Goal: Find specific page/section: Find specific page/section

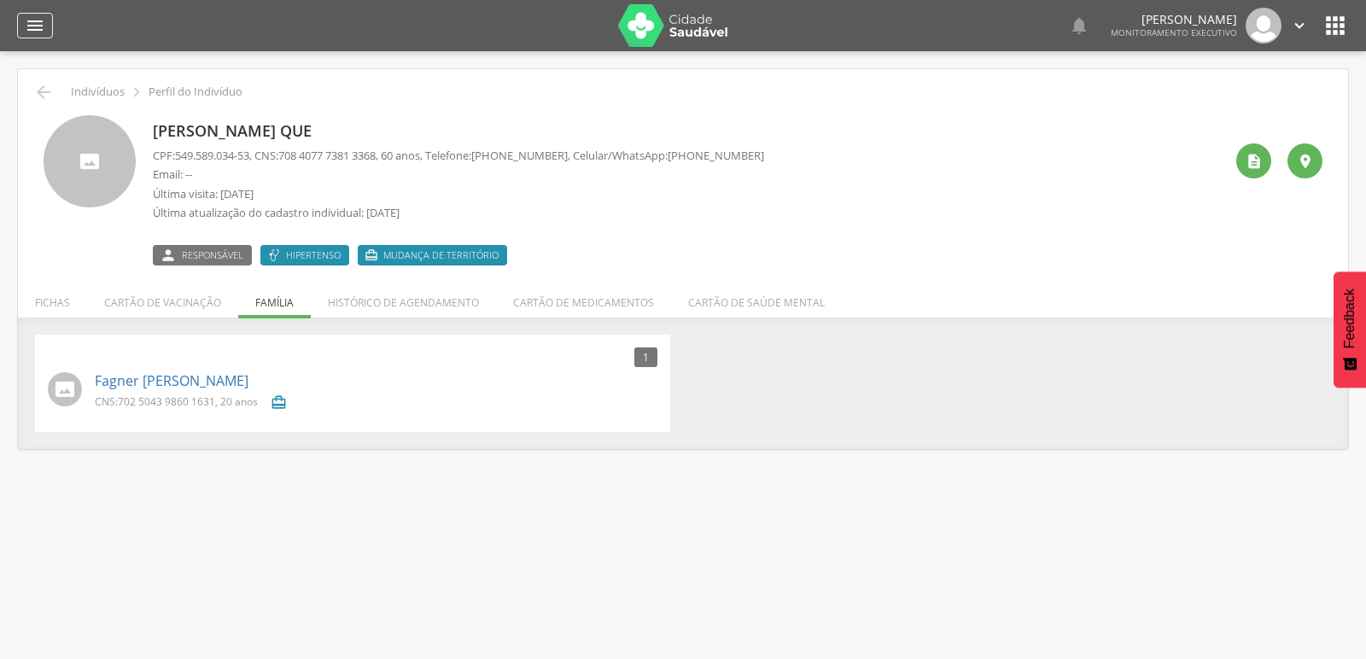
click at [43, 17] on icon "" at bounding box center [35, 25] width 20 height 20
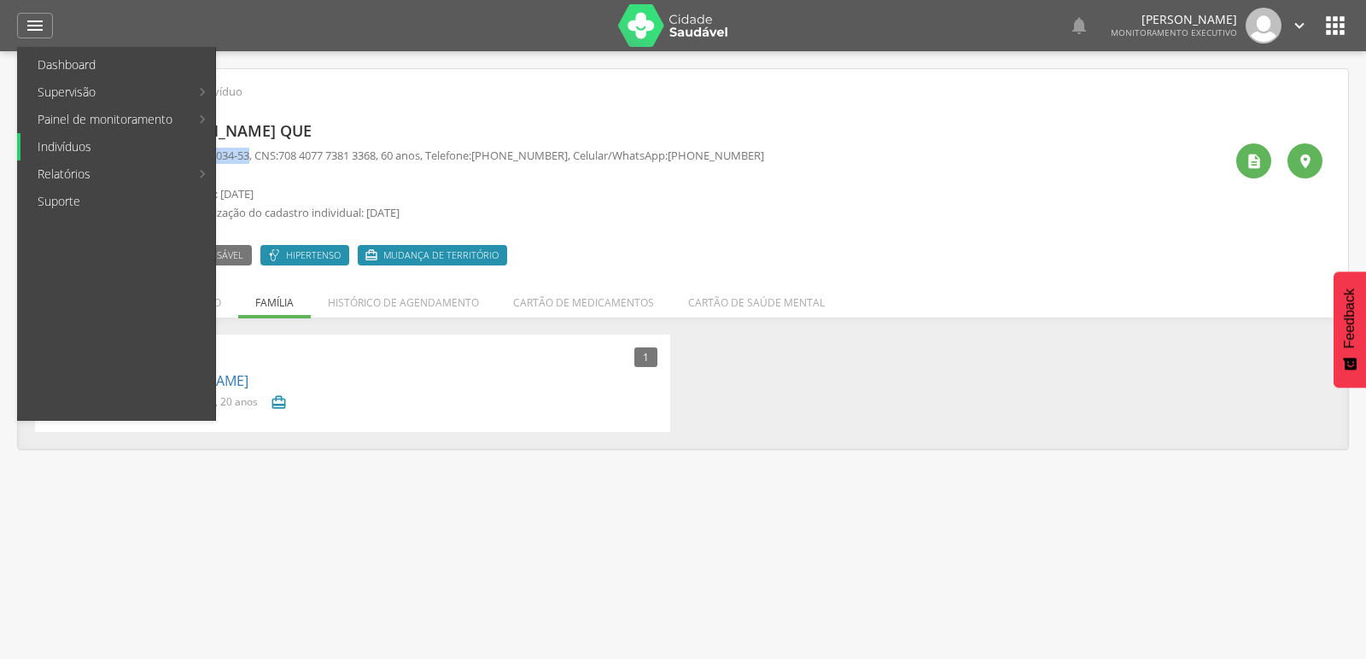
click at [74, 141] on link "Indivíduos" at bounding box center [117, 146] width 195 height 27
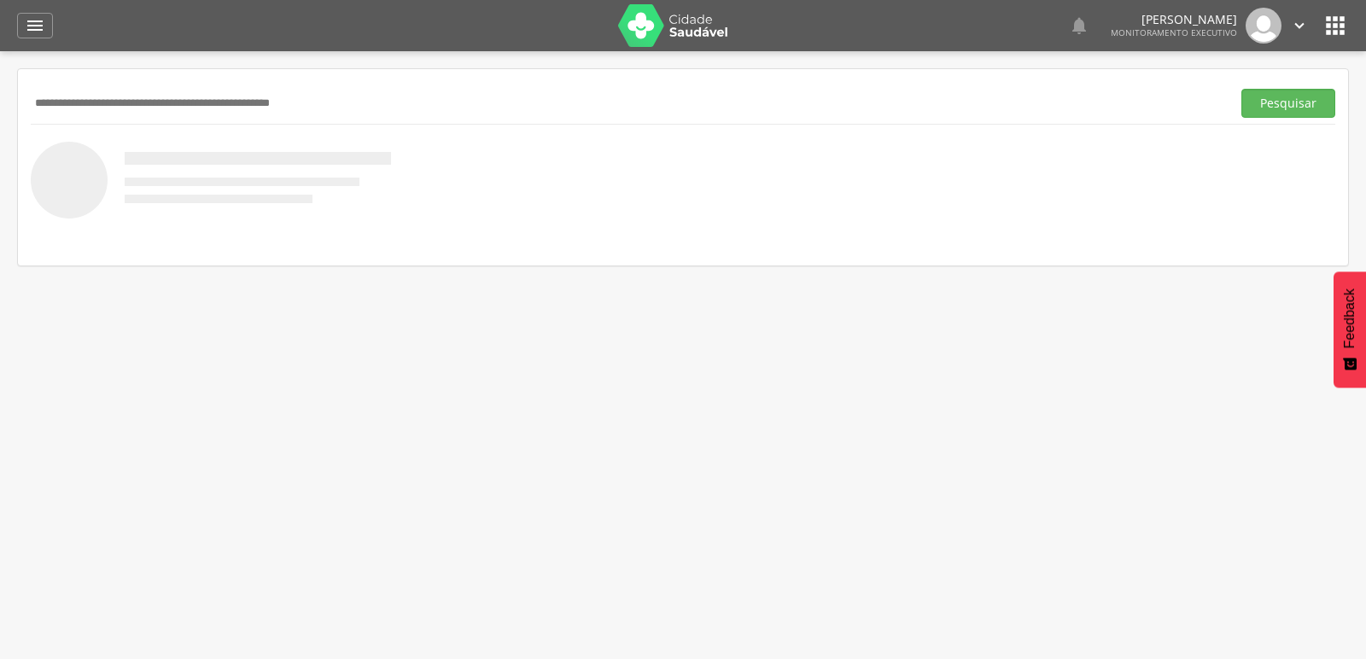
drag, startPoint x: 74, startPoint y: 82, endPoint x: 26, endPoint y: 101, distance: 52.2
drag, startPoint x: 26, startPoint y: 101, endPoint x: 234, endPoint y: 80, distance: 209.3
click at [234, 80] on div "Pesquisar" at bounding box center [683, 167] width 1330 height 196
paste input "**********"
type input "**********"
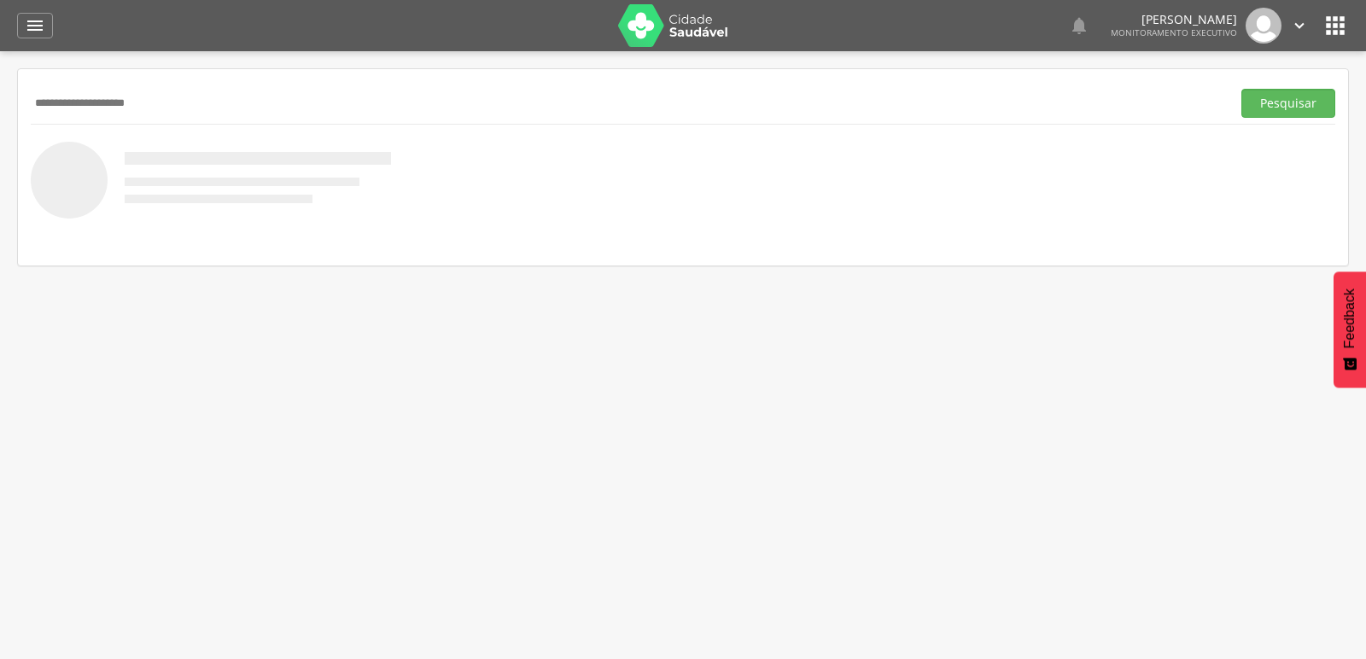
click at [1241, 89] on button "Pesquisar" at bounding box center [1288, 103] width 94 height 29
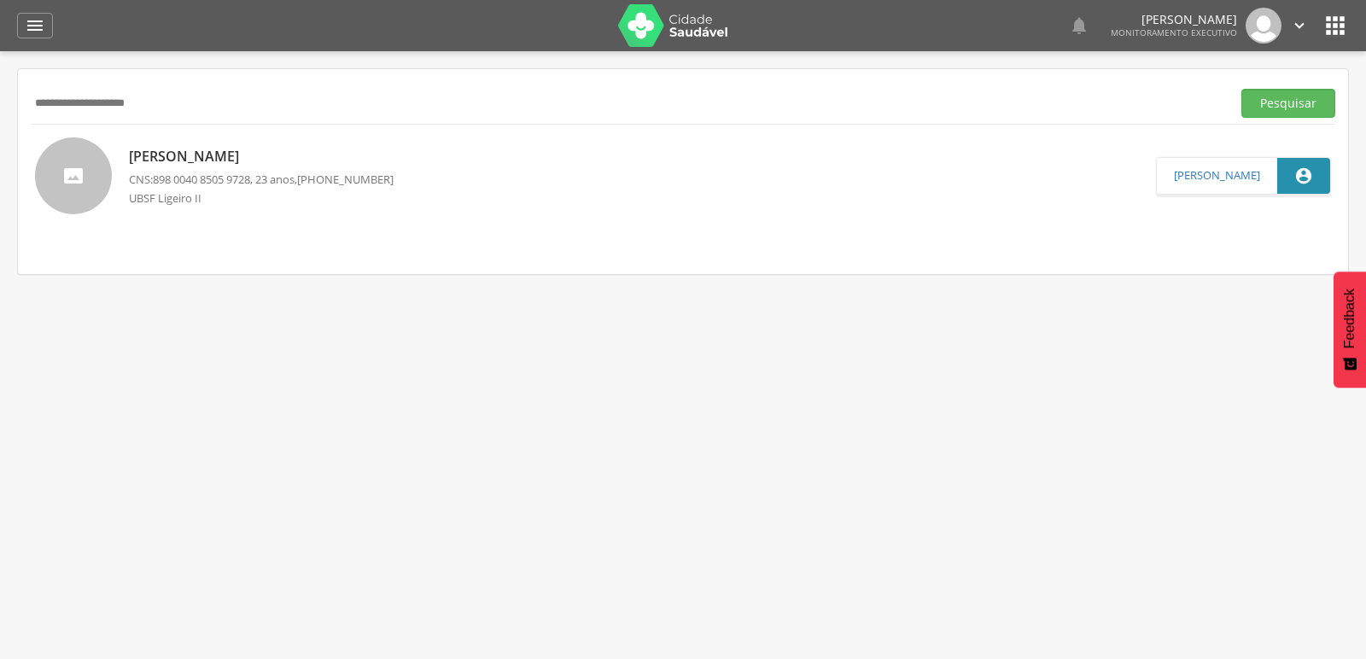
click at [162, 151] on p "[PERSON_NAME]" at bounding box center [261, 157] width 265 height 20
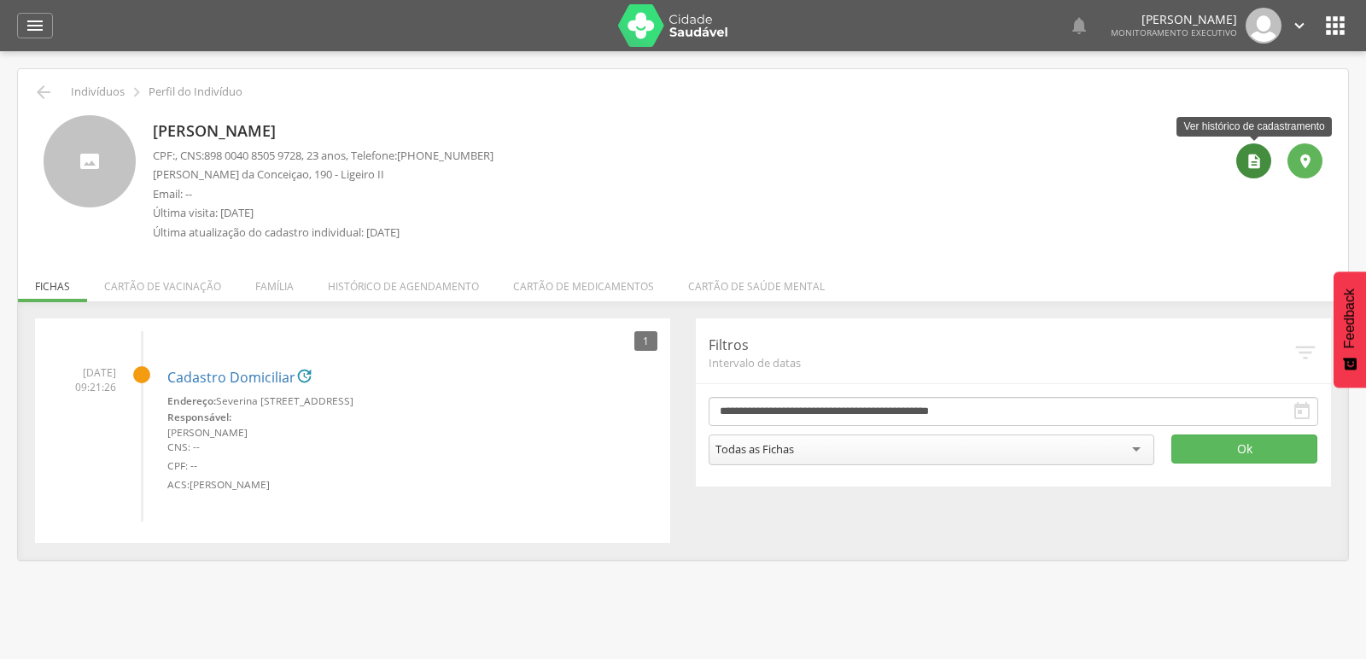
click at [1254, 161] on icon "" at bounding box center [1254, 161] width 17 height 17
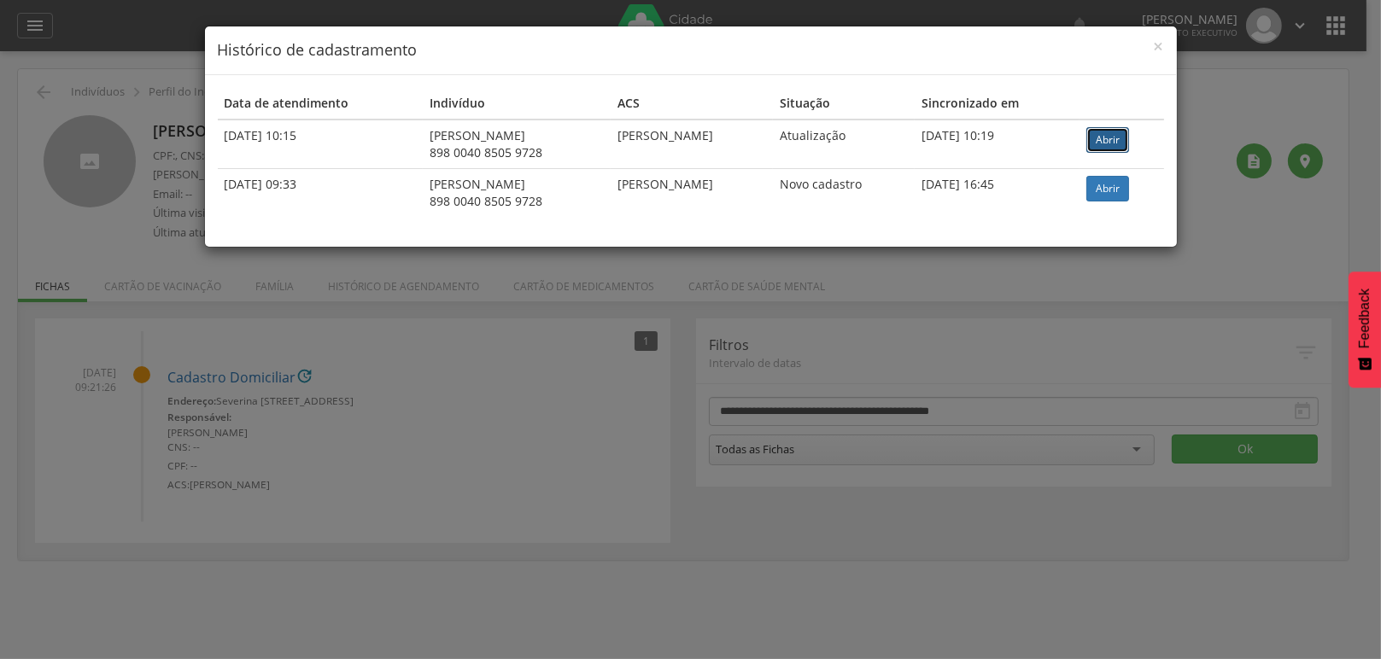
click at [1125, 131] on link "Abrir" at bounding box center [1107, 140] width 43 height 26
click at [1152, 44] on div "× Histórico de cadastramento" at bounding box center [691, 50] width 972 height 49
click at [1159, 49] on span "×" at bounding box center [1159, 46] width 10 height 24
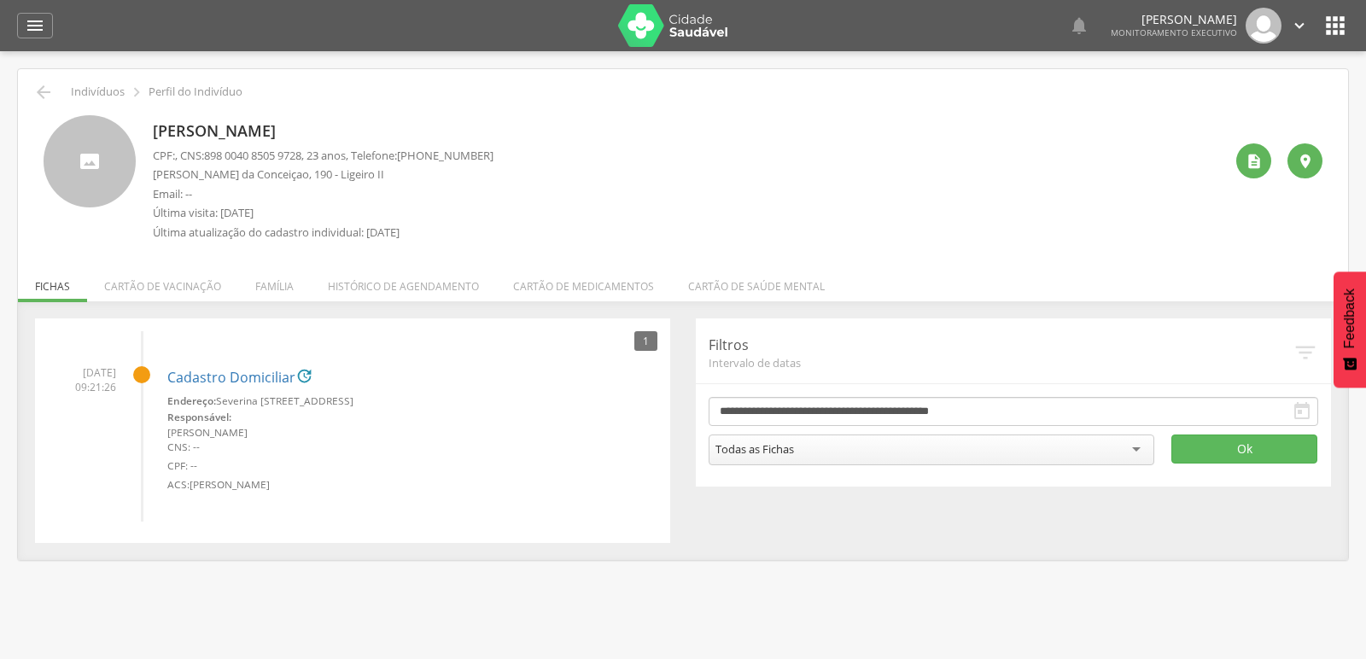
drag, startPoint x: 438, startPoint y: 155, endPoint x: 505, endPoint y: 160, distance: 66.7
click at [505, 160] on div "[PERSON_NAME] CPF: , CNS: [PHONE_NUMBER] , 23 anos, Telefone: [PHONE_NUMBER] [P…" at bounding box center [688, 182] width 1071 height 134
copy span "96855-1528"
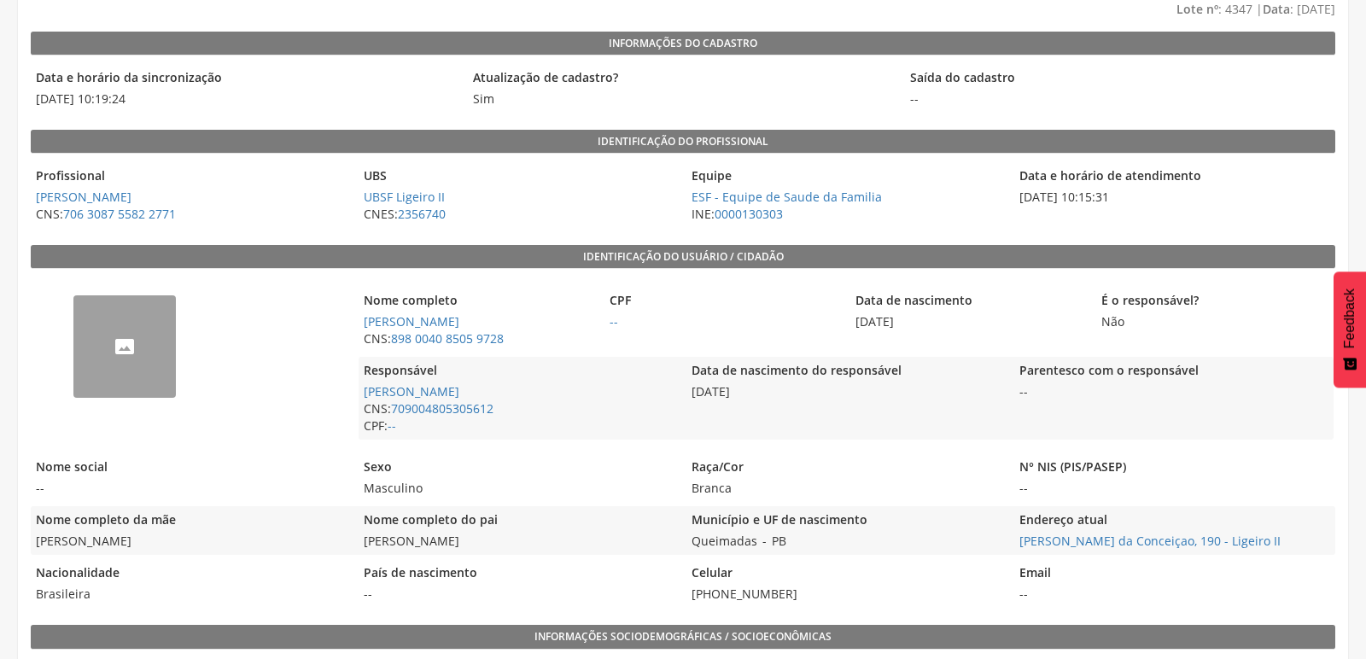
scroll to position [190, 0]
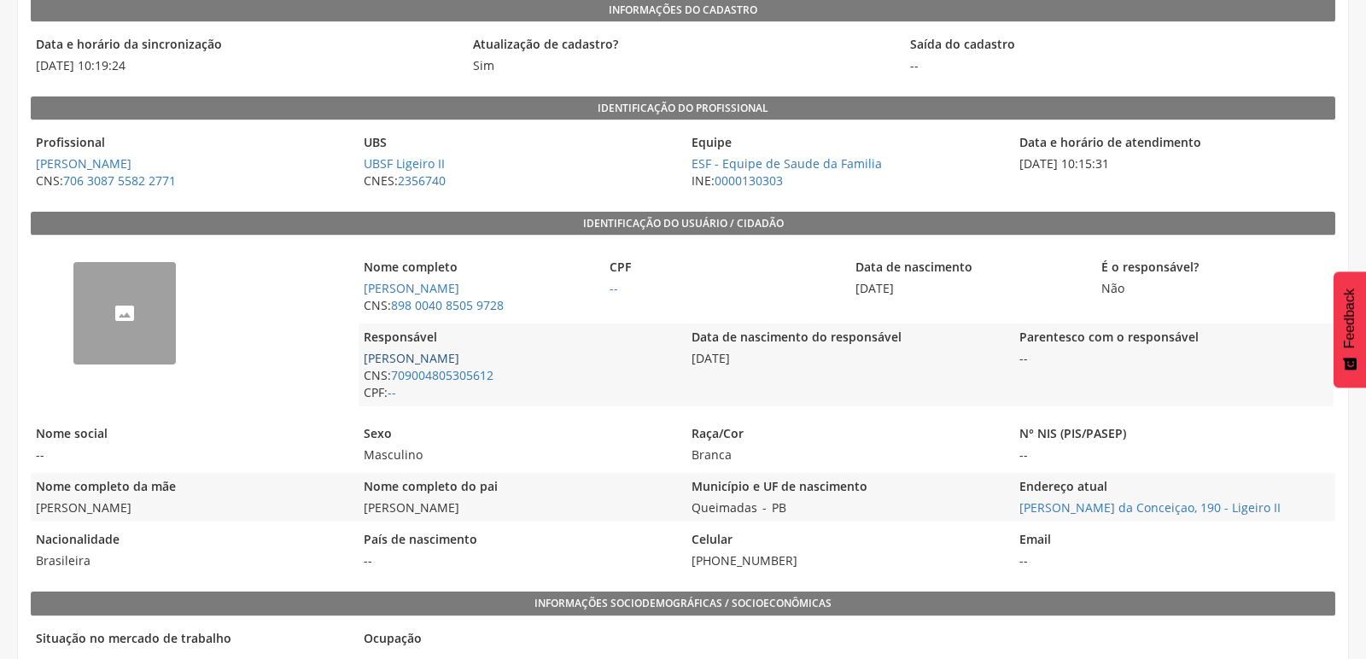
drag, startPoint x: 525, startPoint y: 356, endPoint x: 368, endPoint y: 360, distance: 157.2
click at [368, 360] on span "[PERSON_NAME]" at bounding box center [518, 358] width 319 height 17
copy link "[PERSON_NAME]"
